Goal: Use online tool/utility: Utilize a website feature to perform a specific function

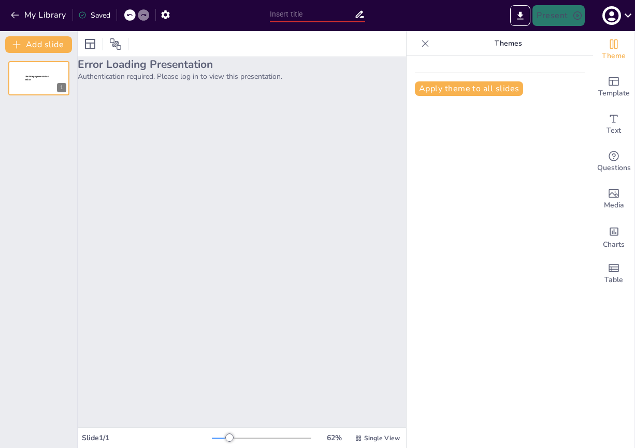
click at [154, 74] on p "Authentication required. Please log in to view this presentation." at bounding box center [242, 76] width 328 height 10
click at [239, 126] on div "Error Loading Presentation Authentication required. Please log in to view this …" at bounding box center [242, 242] width 328 height 370
click at [237, 121] on div "Error Loading Presentation Authentication required. Please log in to view this …" at bounding box center [242, 242] width 328 height 370
click at [259, 118] on div "Error Loading Presentation Authentication required. Please log in to view this …" at bounding box center [242, 242] width 328 height 370
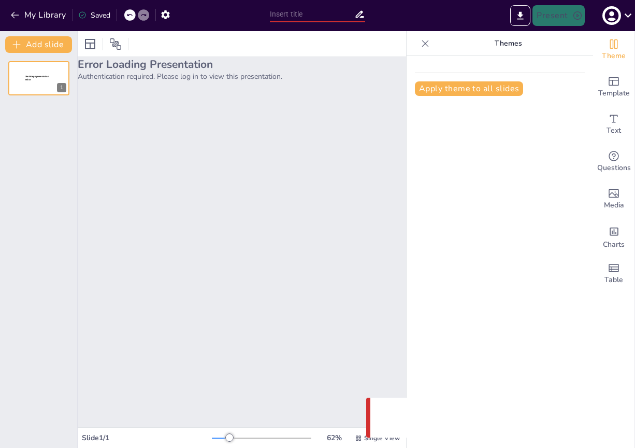
click at [286, 274] on div "Error Loading Presentation Authentication required. Please log in to view this …" at bounding box center [242, 242] width 328 height 370
click at [439, 93] on button "Apply theme to all slides" at bounding box center [469, 88] width 108 height 15
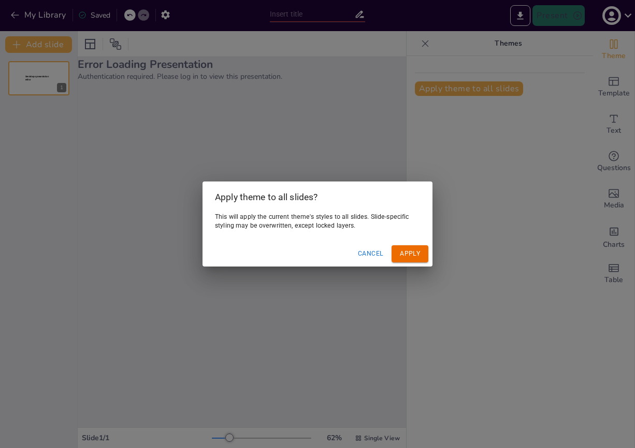
click at [405, 251] on button "Apply" at bounding box center [410, 253] width 37 height 17
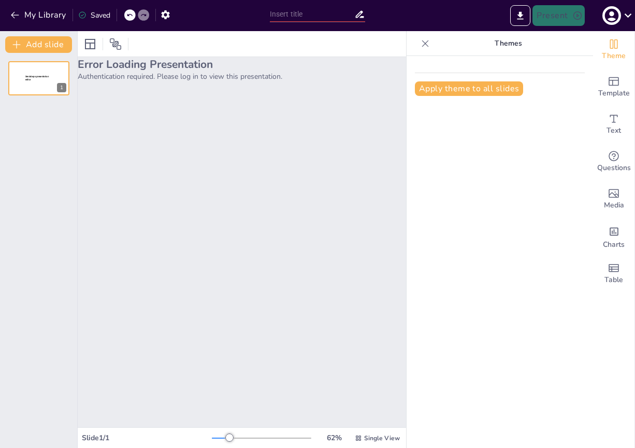
click at [370, 159] on div "Error Loading Presentation Authentication required. Please log in to view this …" at bounding box center [242, 242] width 328 height 370
click at [448, 185] on div "Apply theme to all slides" at bounding box center [500, 252] width 186 height 392
click at [357, 246] on div "Error Loading Presentation Authentication required. Please log in to view this …" at bounding box center [242, 242] width 328 height 370
click at [506, 243] on div "Apply theme to all slides" at bounding box center [500, 252] width 186 height 392
